Goal: Task Accomplishment & Management: Manage account settings

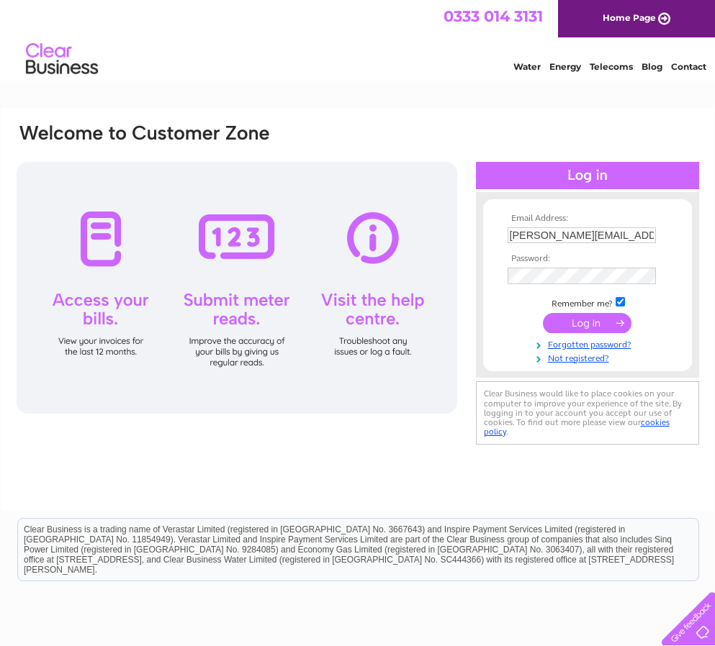
click at [587, 325] on input "submit" at bounding box center [587, 323] width 89 height 20
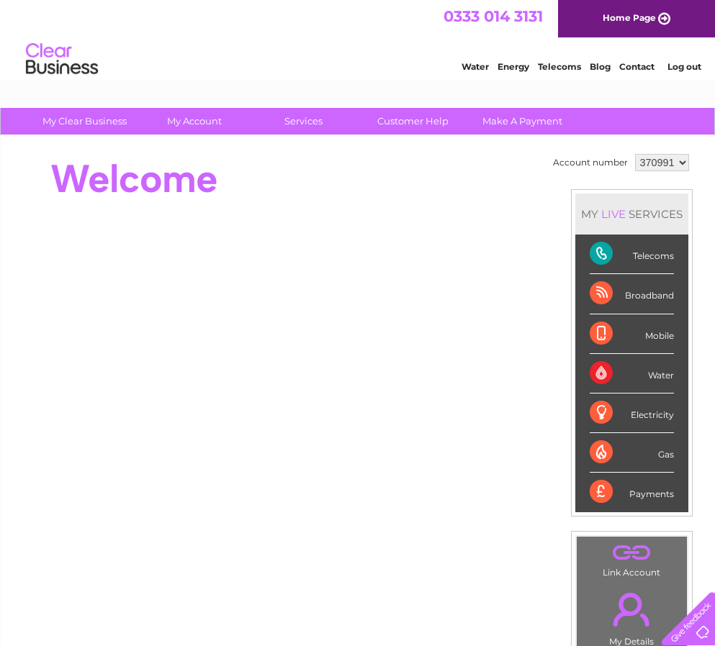
click at [589, 256] on div "Telecoms" at bounding box center [631, 255] width 84 height 40
click at [598, 256] on div "Telecoms" at bounding box center [631, 255] width 84 height 40
click at [648, 258] on div "Telecoms" at bounding box center [631, 255] width 84 height 40
click at [597, 258] on div "Telecoms" at bounding box center [631, 255] width 84 height 40
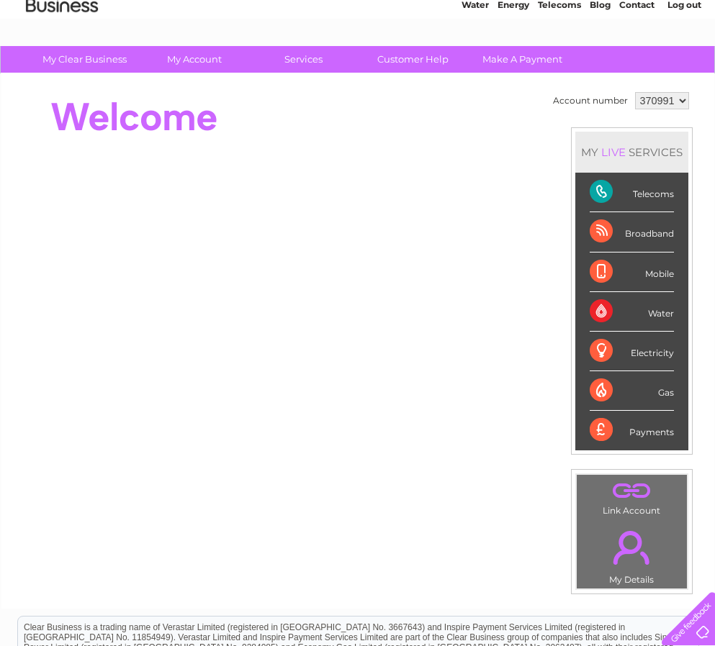
scroll to position [61, 0]
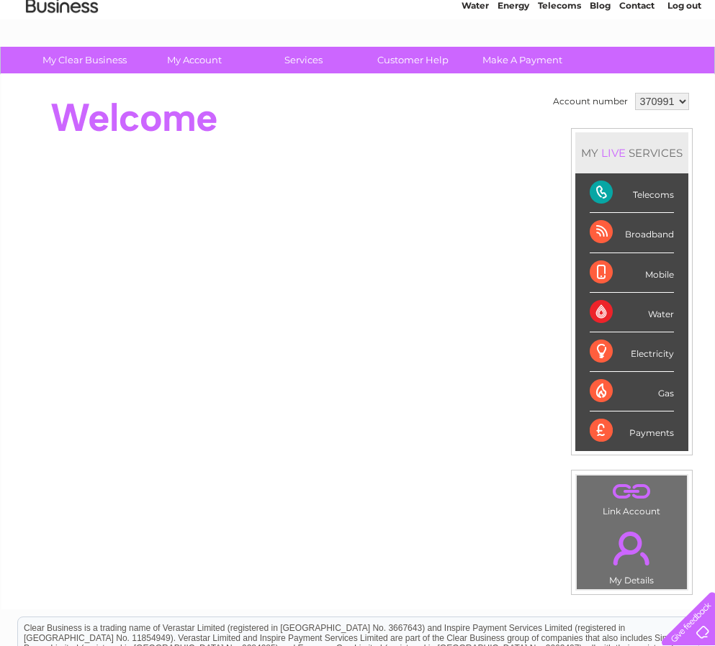
click at [594, 189] on div "Telecoms" at bounding box center [631, 193] width 84 height 40
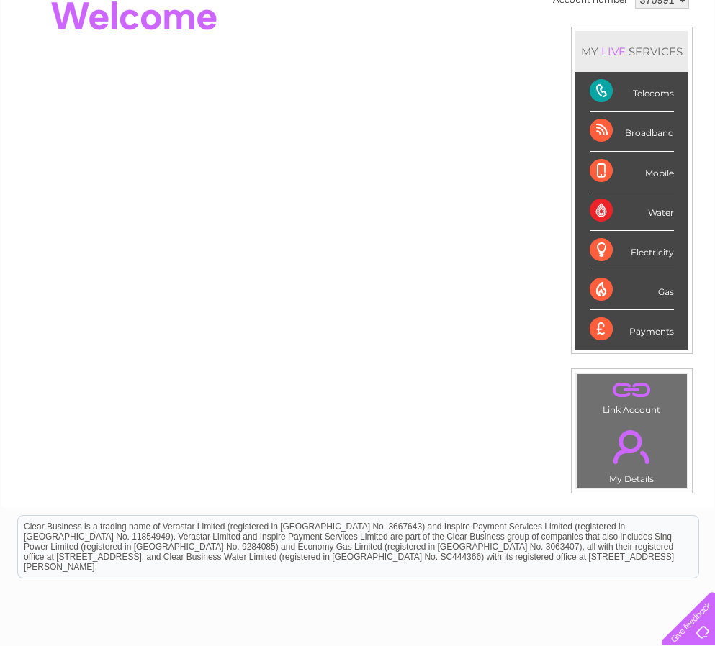
scroll to position [171, 0]
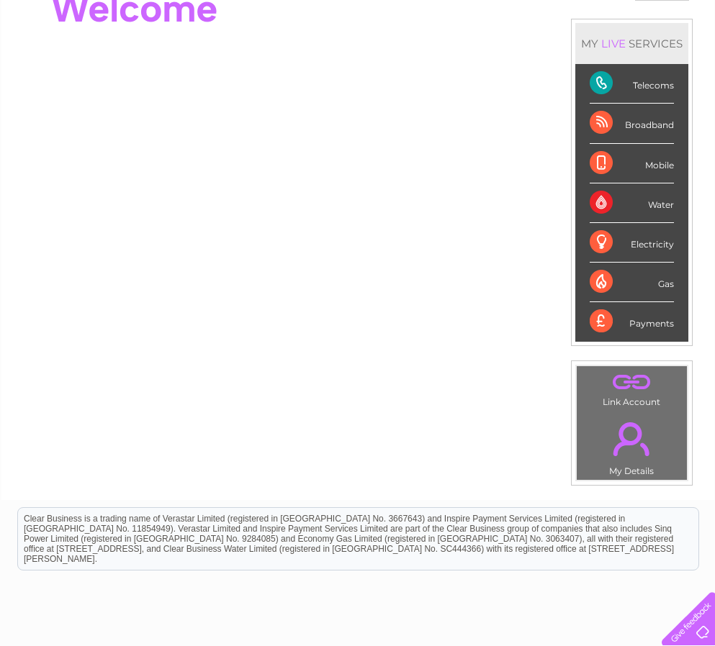
click at [595, 86] on div "Telecoms" at bounding box center [631, 84] width 84 height 40
click at [653, 86] on div "Telecoms" at bounding box center [631, 84] width 84 height 40
click at [623, 45] on div "LIVE" at bounding box center [613, 44] width 30 height 14
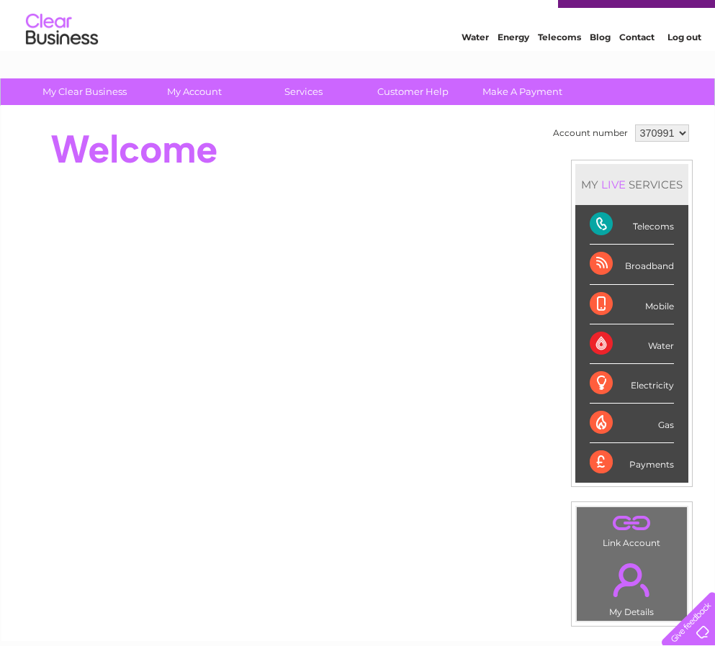
scroll to position [0, 0]
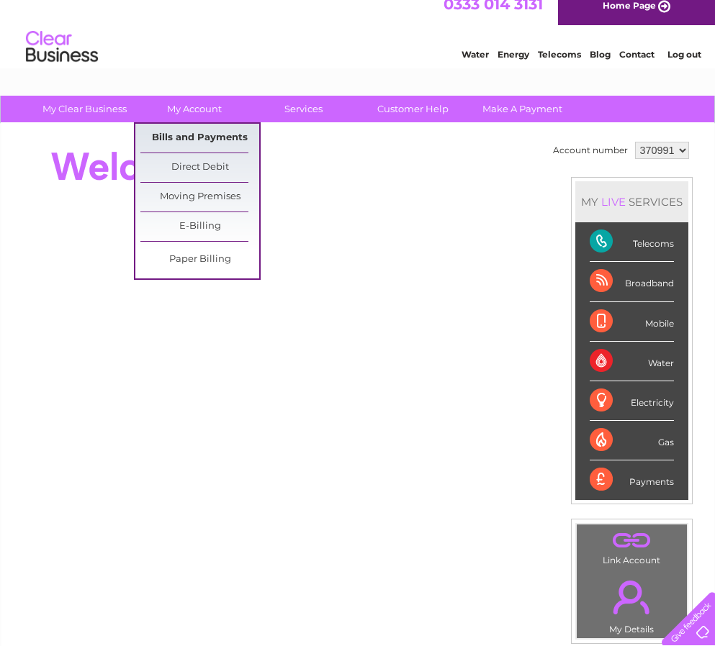
click at [207, 139] on link "Bills and Payments" at bounding box center [199, 138] width 119 height 29
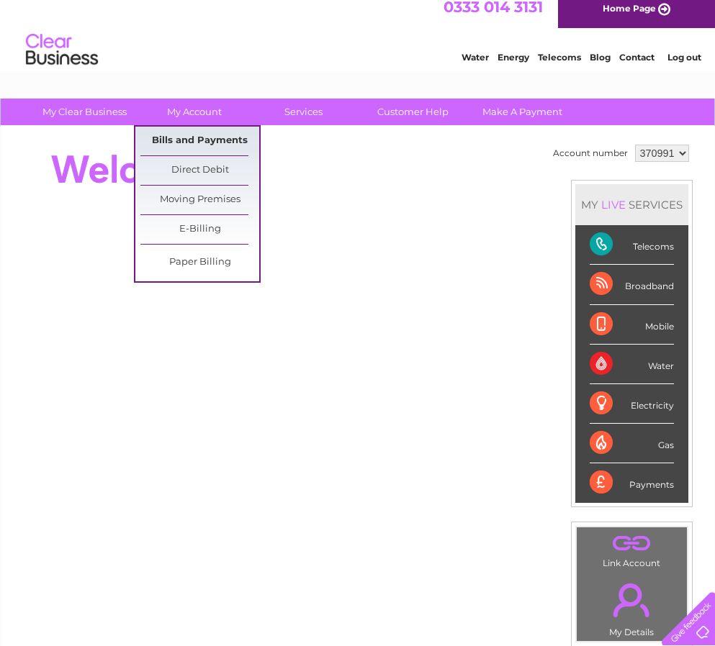
scroll to position [8, 0]
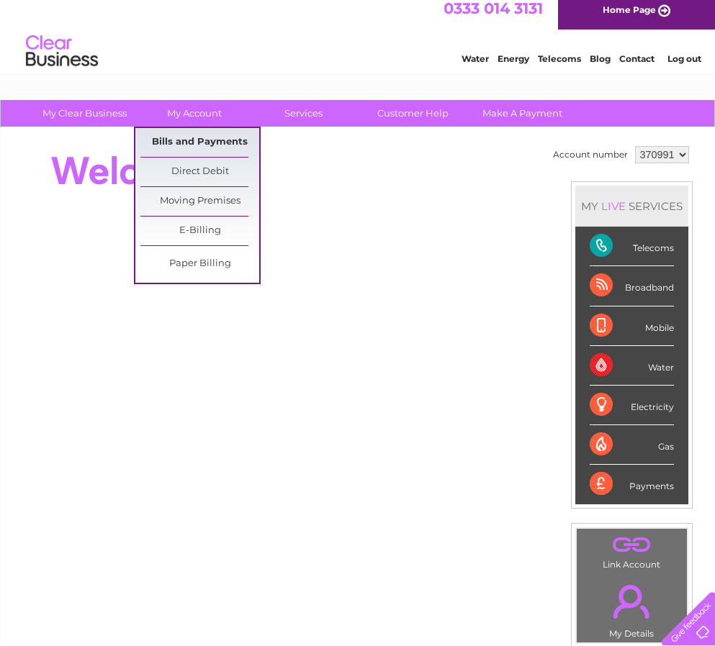
click at [207, 139] on link "Bills and Payments" at bounding box center [199, 142] width 119 height 29
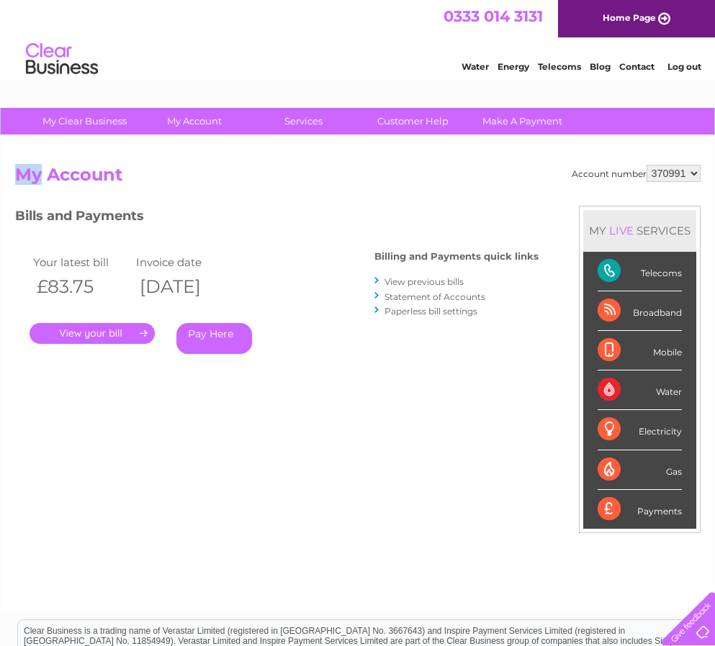
click at [107, 335] on link "." at bounding box center [92, 333] width 125 height 21
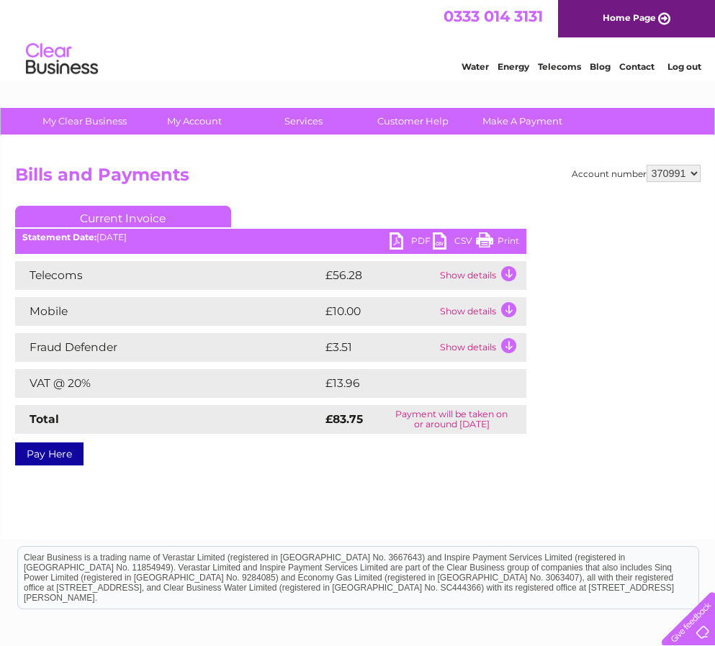
click at [397, 242] on link "PDF" at bounding box center [410, 242] width 43 height 21
